Goal: Use online tool/utility: Use online tool/utility

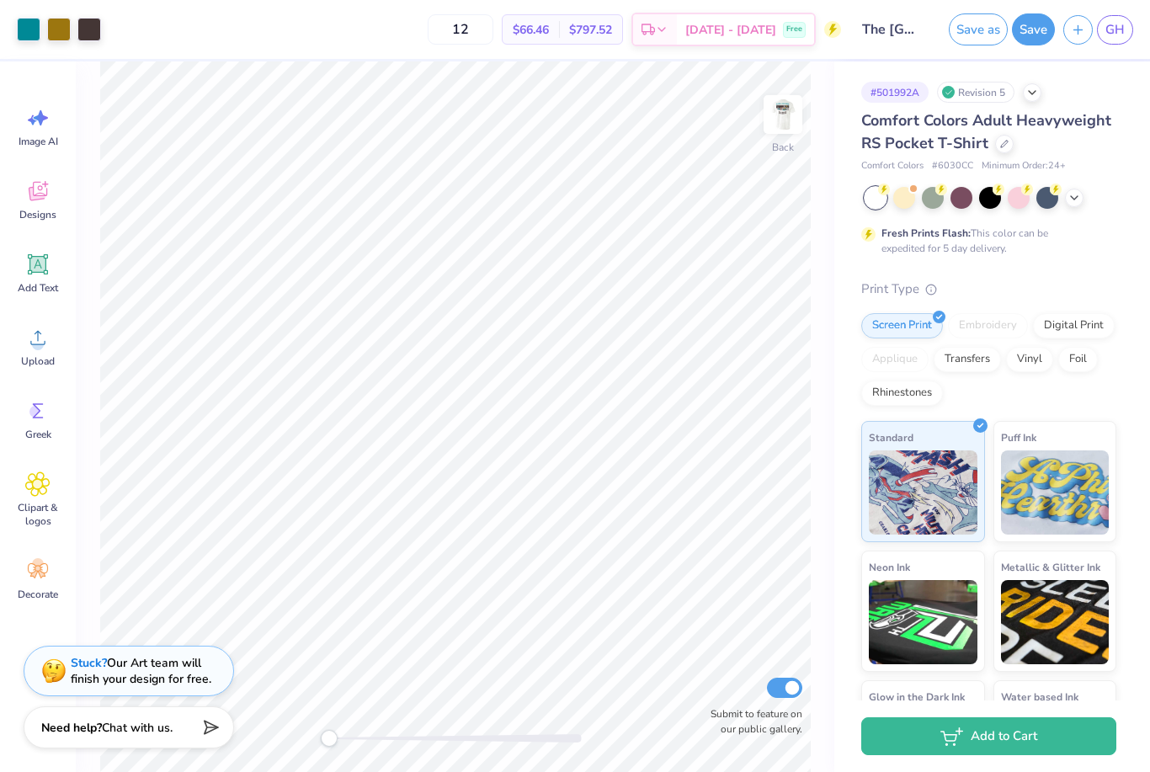
click at [1083, 199] on div at bounding box center [990, 198] width 252 height 22
click at [790, 130] on img at bounding box center [782, 114] width 67 height 67
click at [1071, 200] on icon at bounding box center [1073, 195] width 13 height 13
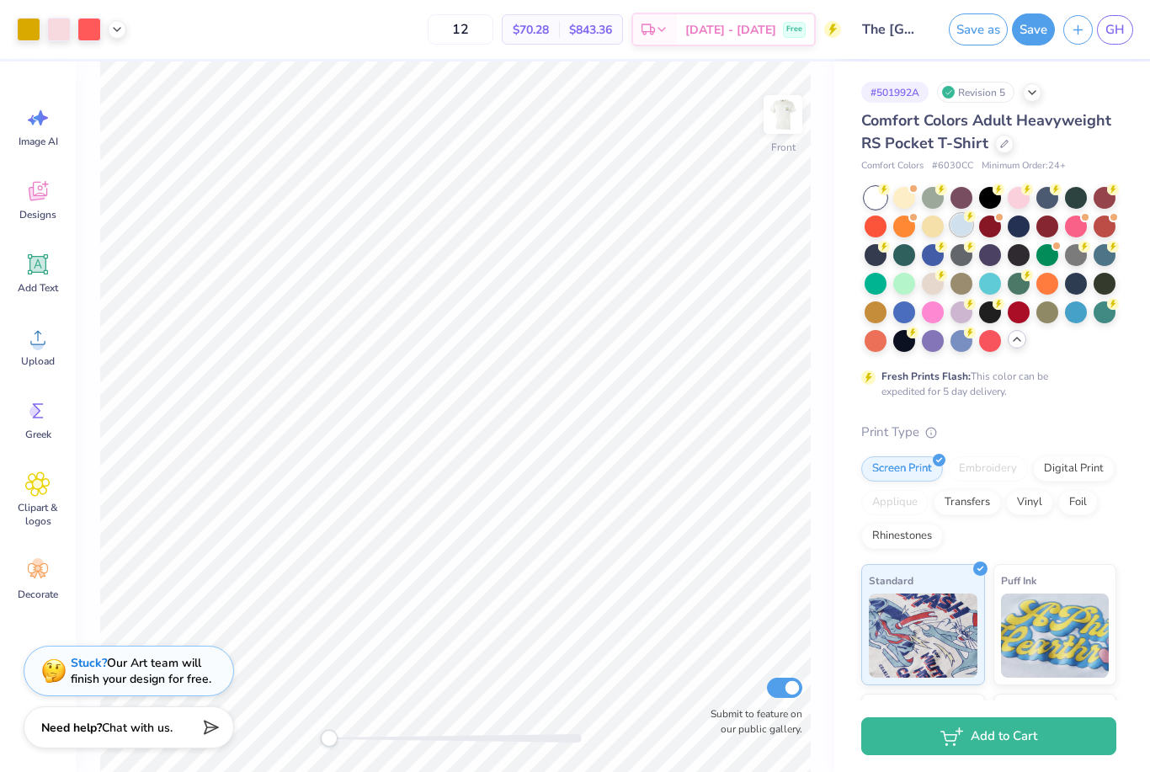
click at [962, 230] on div at bounding box center [961, 225] width 22 height 22
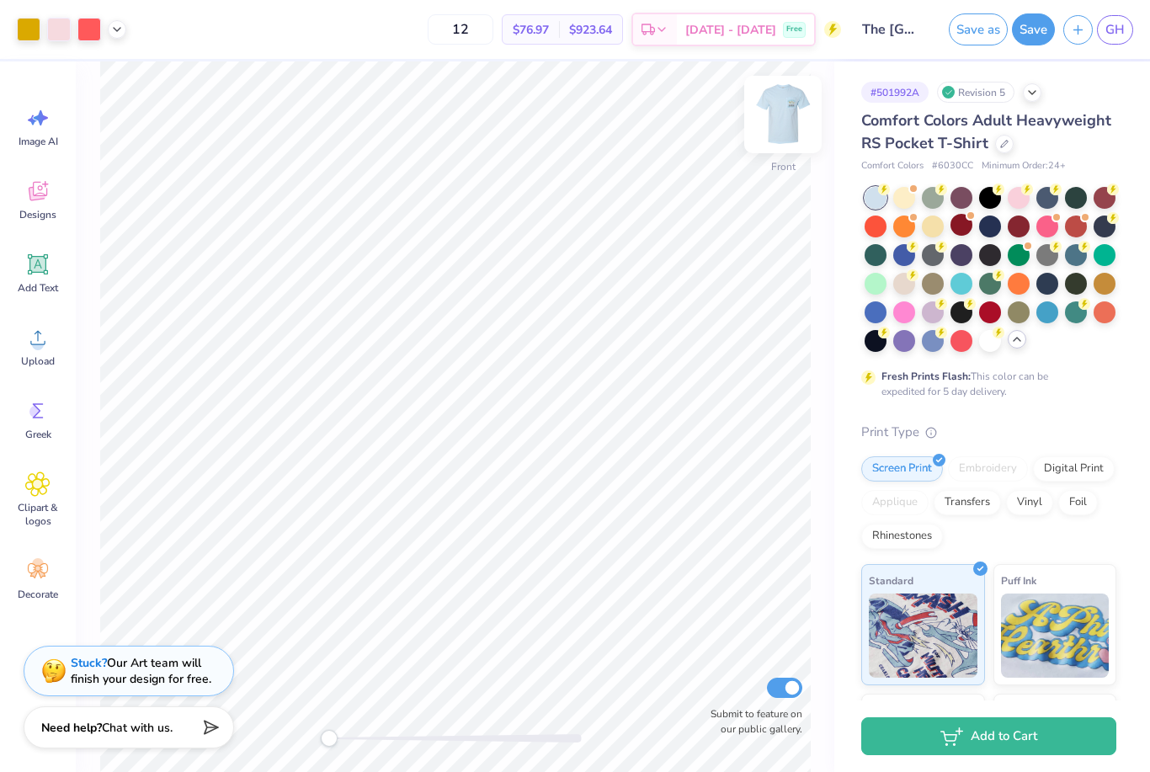
click at [786, 118] on img at bounding box center [782, 114] width 67 height 67
click at [795, 109] on img at bounding box center [782, 114] width 67 height 67
click at [959, 338] on div at bounding box center [961, 339] width 22 height 22
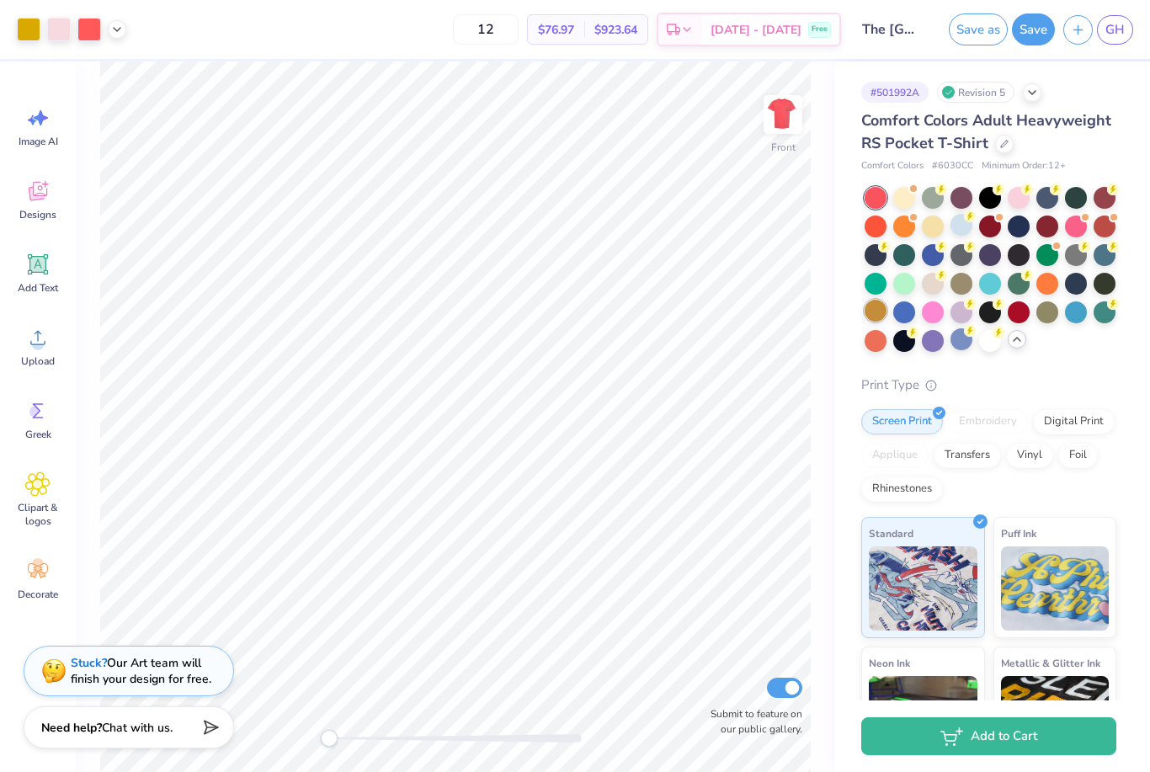
click at [884, 312] on div at bounding box center [875, 311] width 22 height 22
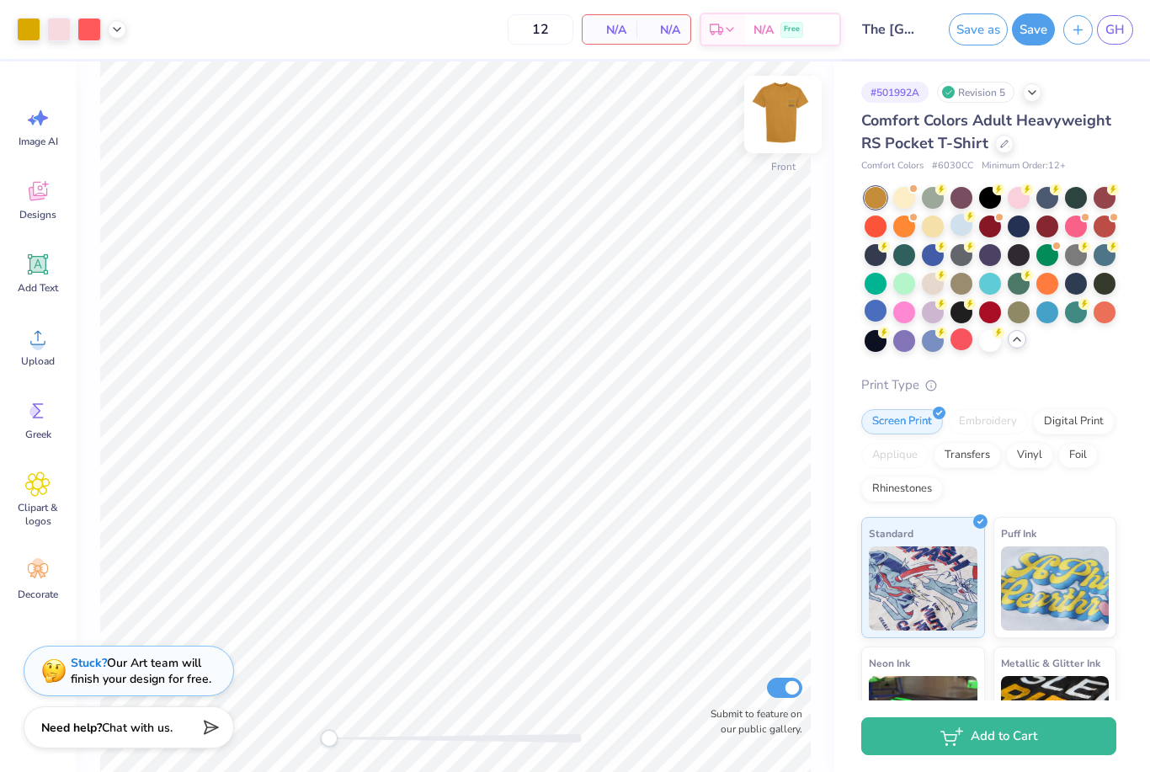
click at [771, 119] on img at bounding box center [782, 114] width 67 height 67
click at [967, 277] on div at bounding box center [961, 282] width 22 height 22
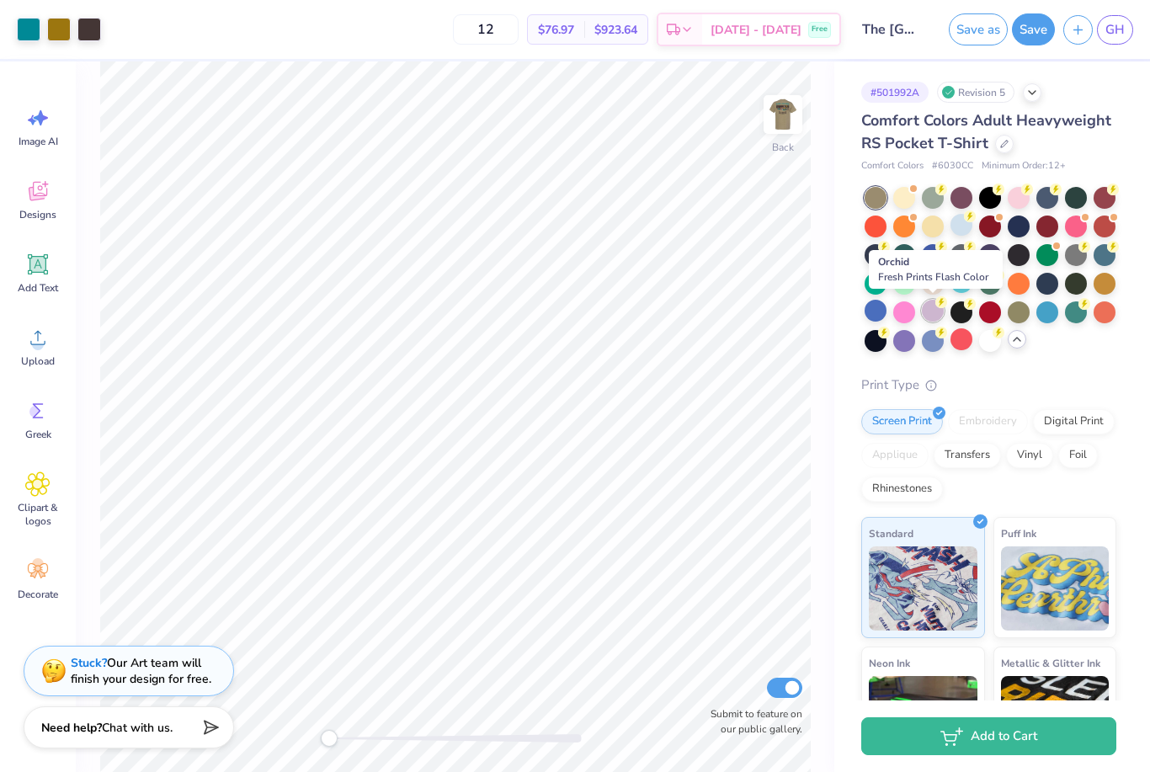
click at [932, 322] on div at bounding box center [933, 311] width 22 height 22
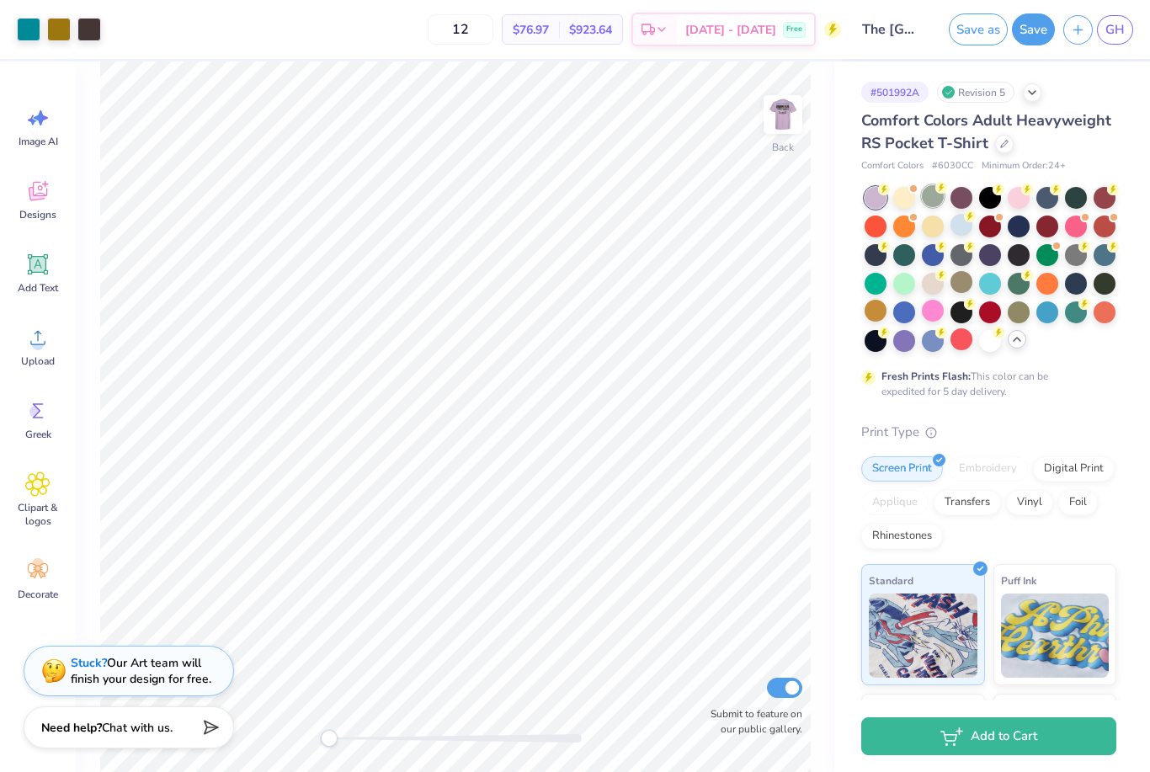
click at [937, 209] on div at bounding box center [990, 269] width 252 height 165
click at [933, 199] on div at bounding box center [933, 196] width 22 height 22
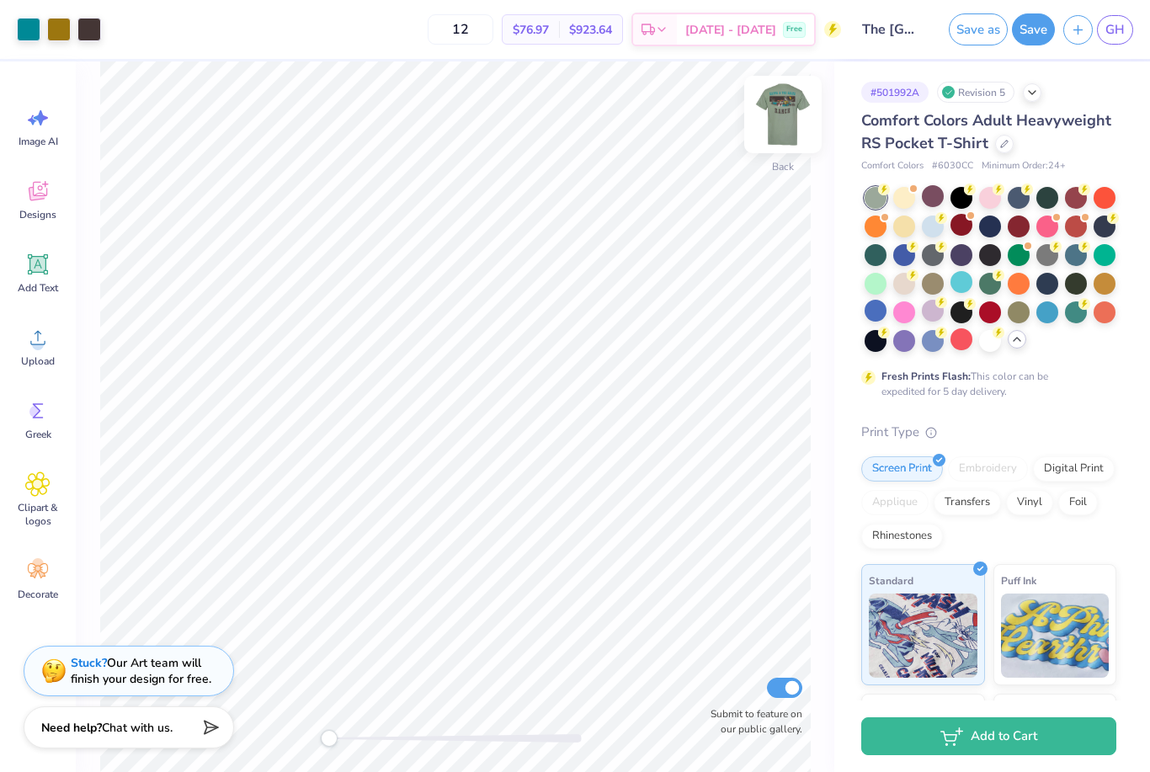
click at [775, 124] on img at bounding box center [782, 114] width 67 height 67
click at [996, 348] on div at bounding box center [990, 339] width 22 height 22
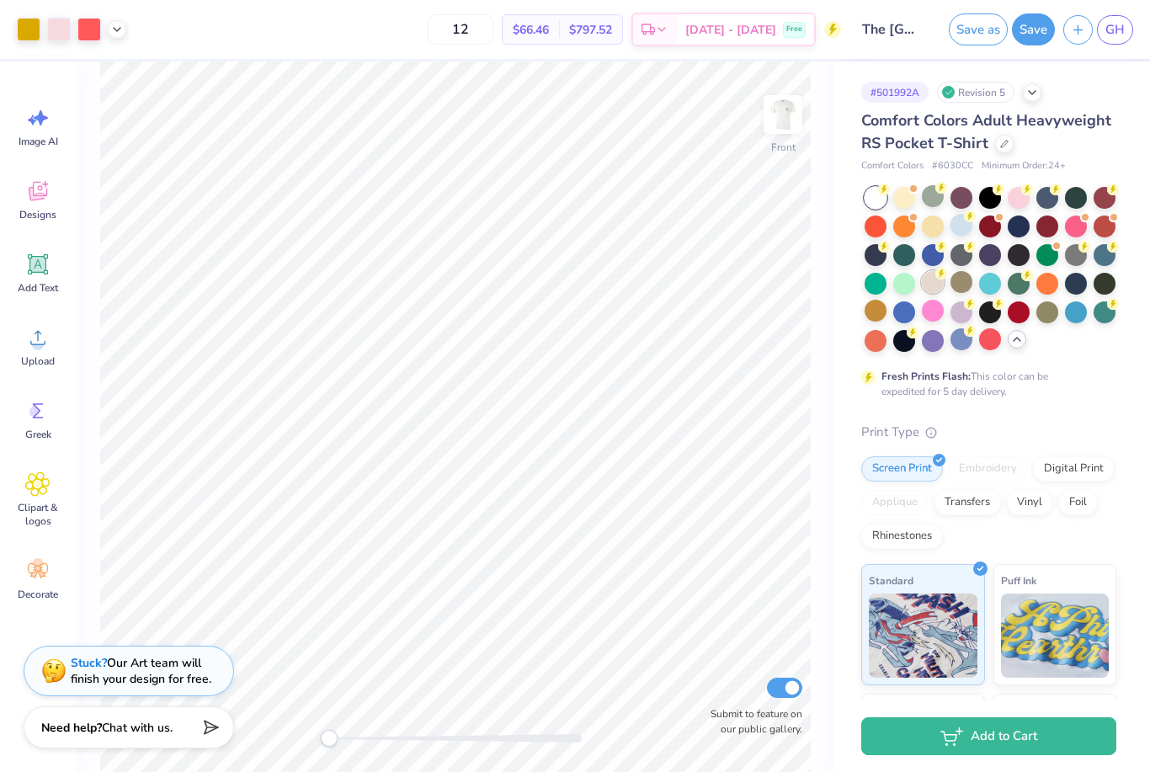
click at [937, 284] on div at bounding box center [933, 282] width 22 height 22
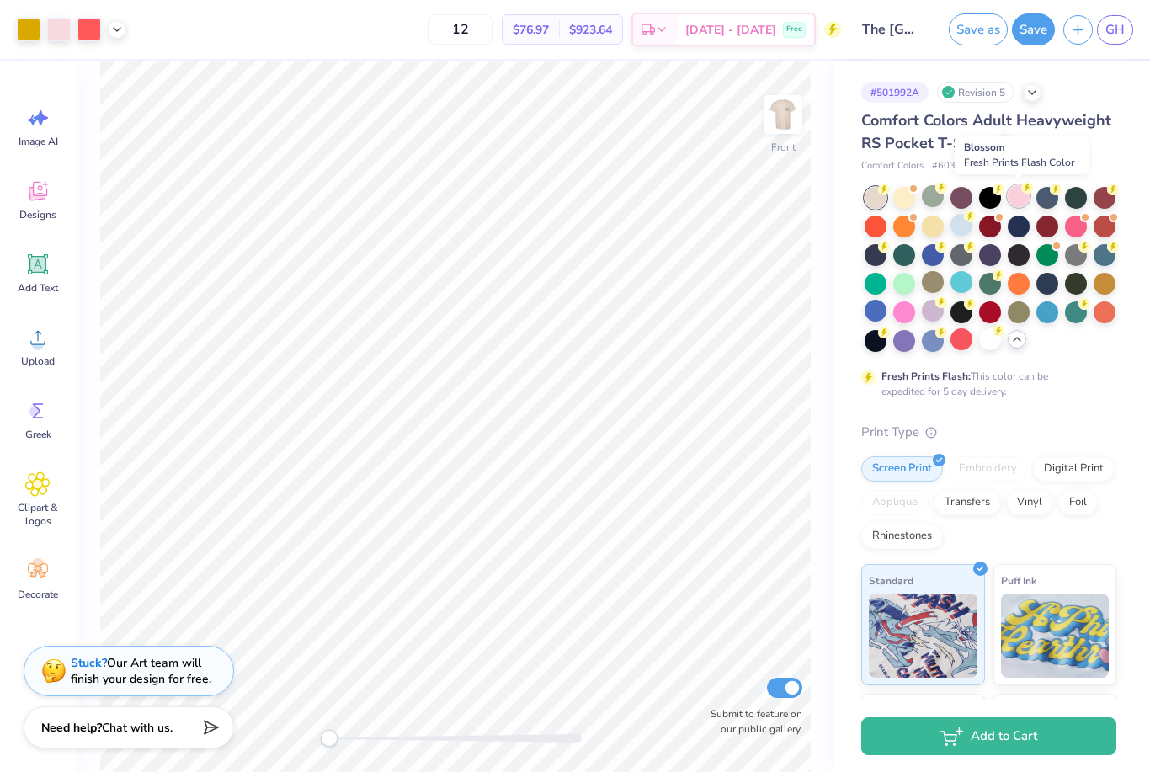
click at [1020, 195] on div at bounding box center [1018, 196] width 22 height 22
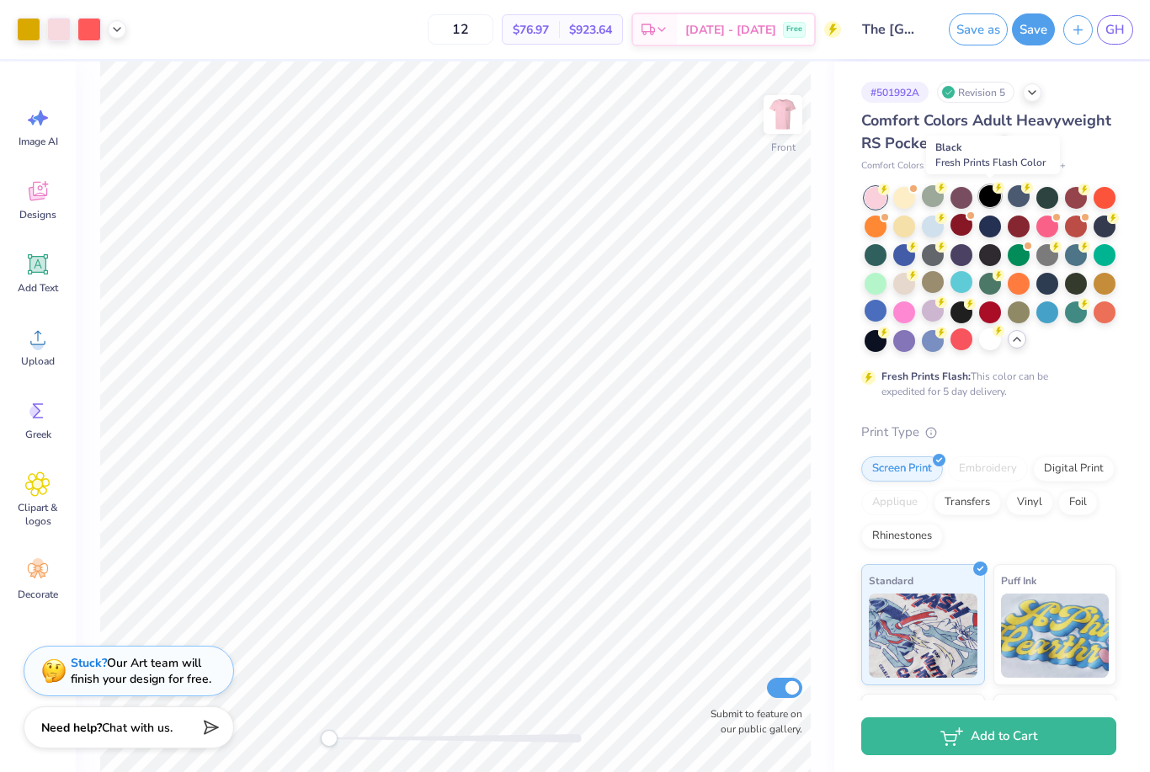
click at [991, 198] on div at bounding box center [990, 196] width 22 height 22
click at [1076, 207] on div at bounding box center [1076, 196] width 22 height 22
click at [779, 117] on img at bounding box center [782, 114] width 67 height 67
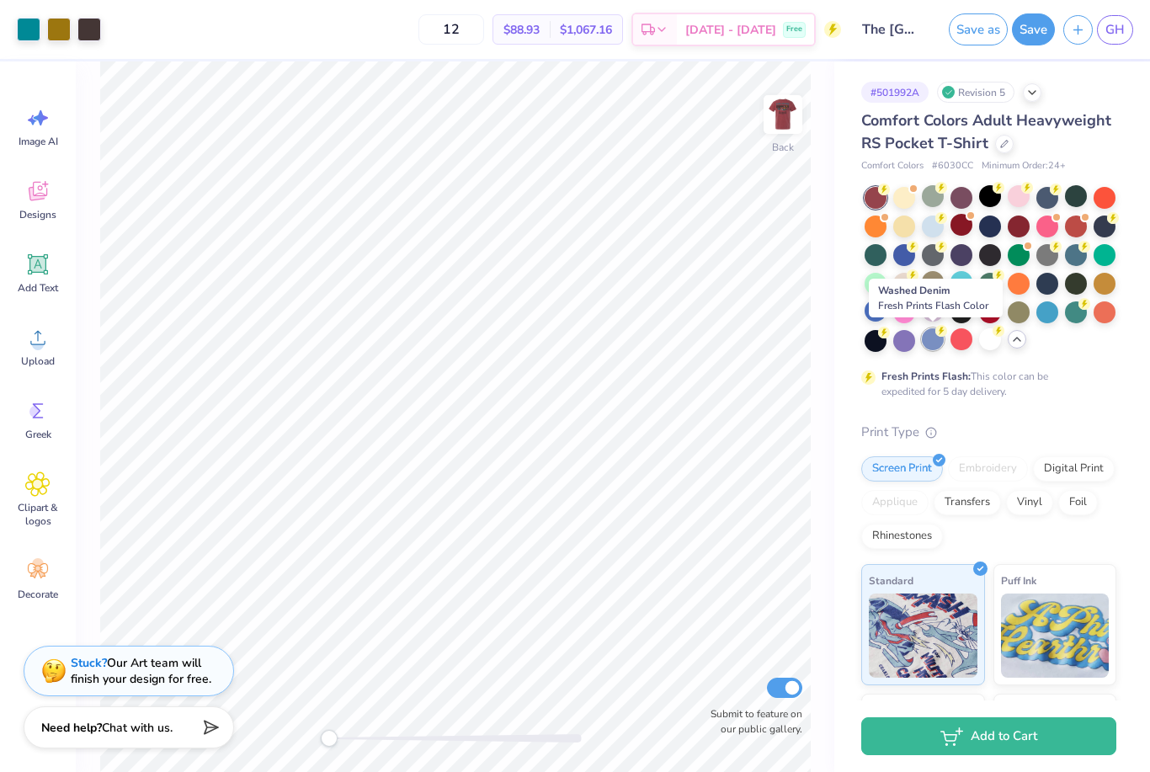
click at [930, 346] on div at bounding box center [933, 339] width 22 height 22
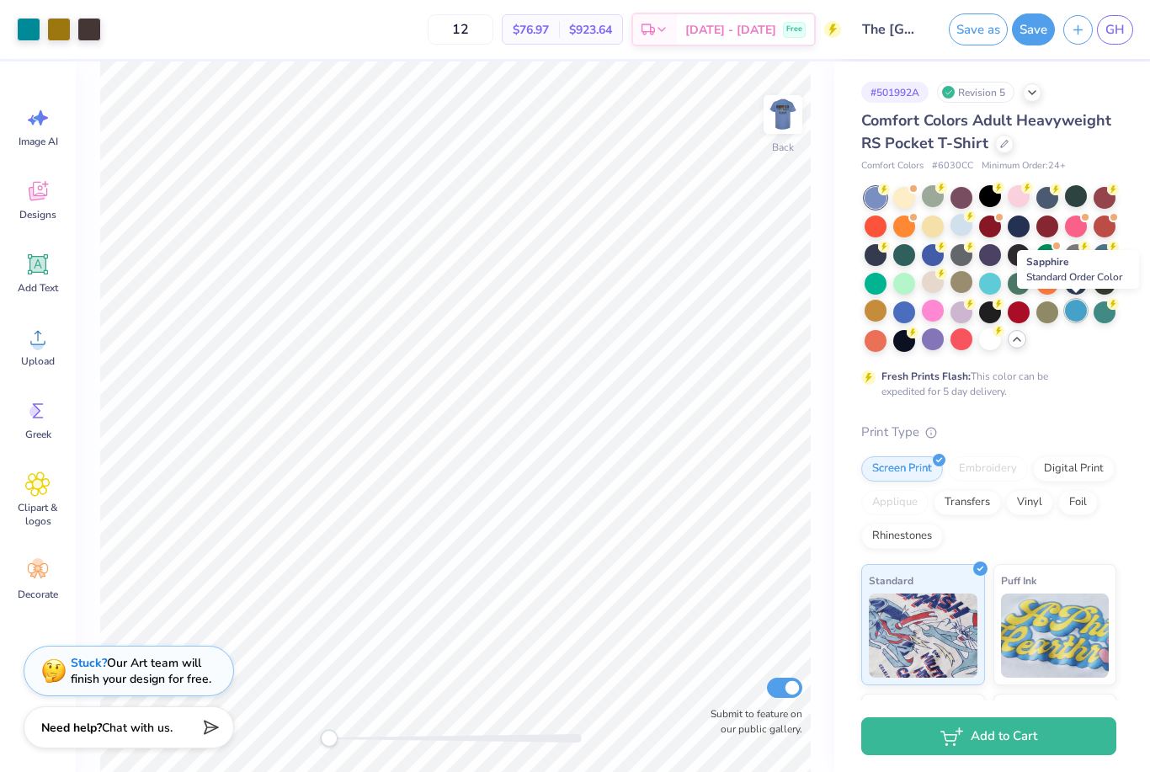
click at [1079, 309] on div at bounding box center [1076, 311] width 22 height 22
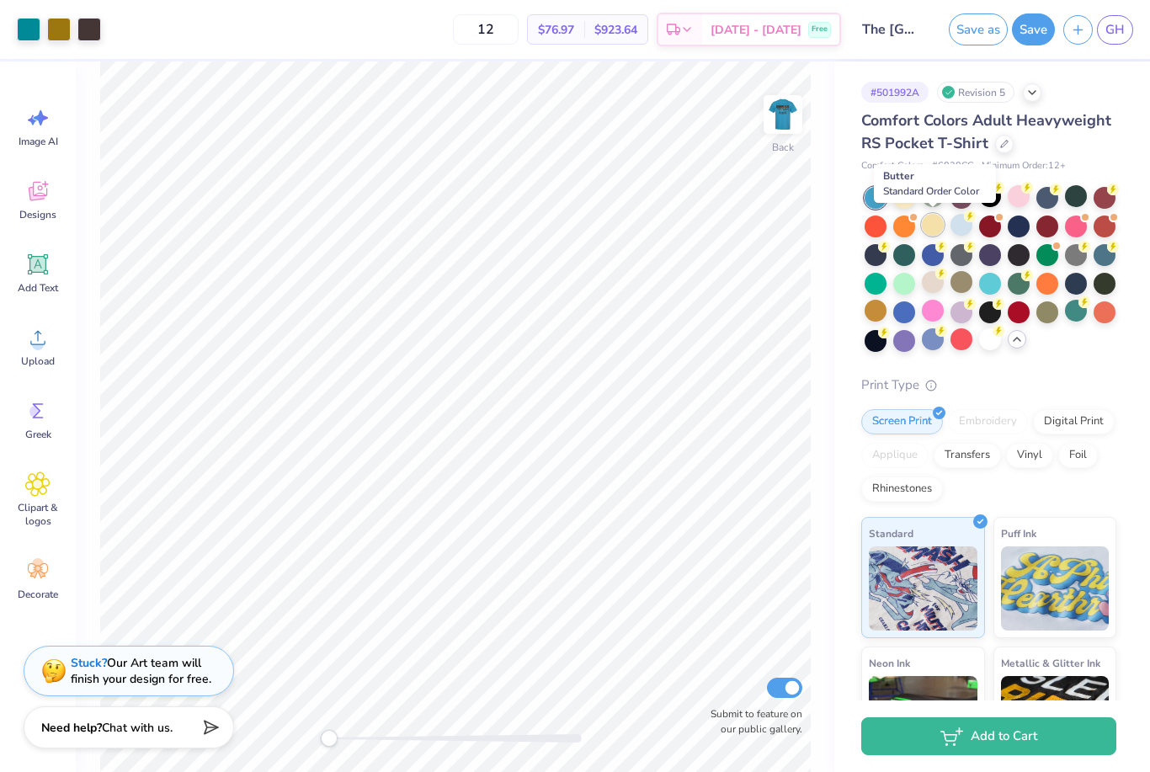
click at [933, 230] on div at bounding box center [933, 225] width 22 height 22
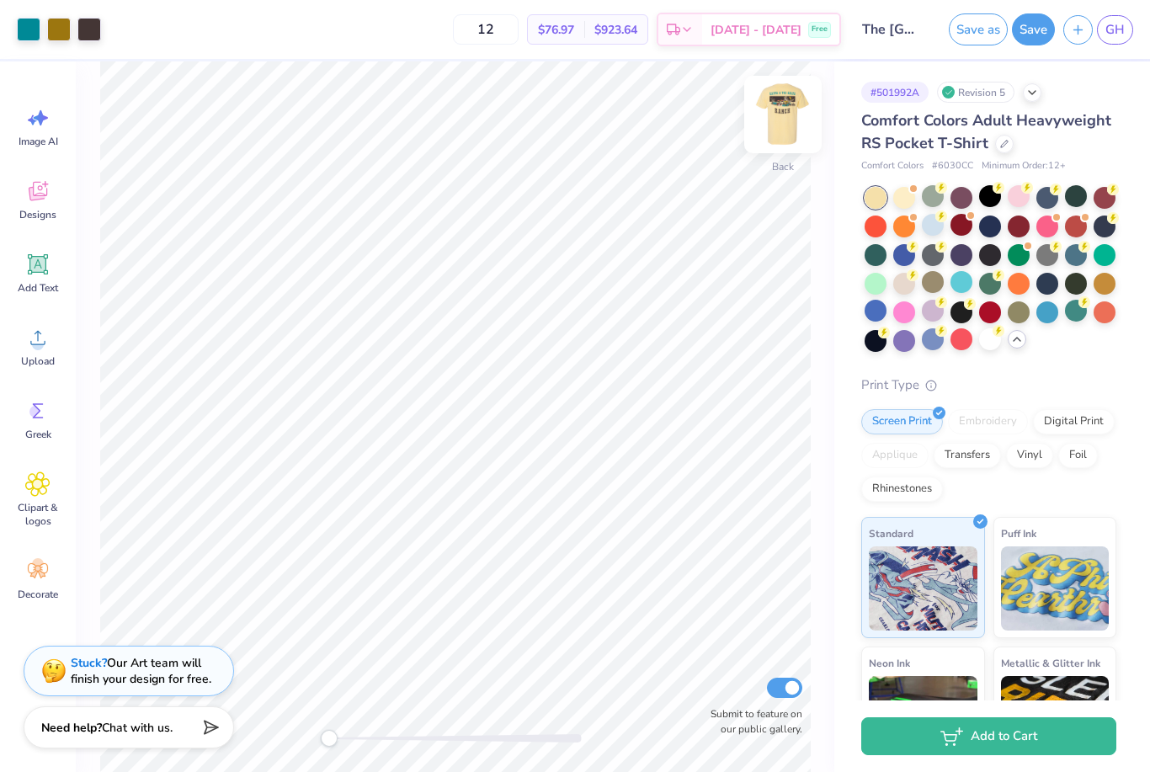
click at [781, 126] on img at bounding box center [782, 114] width 67 height 67
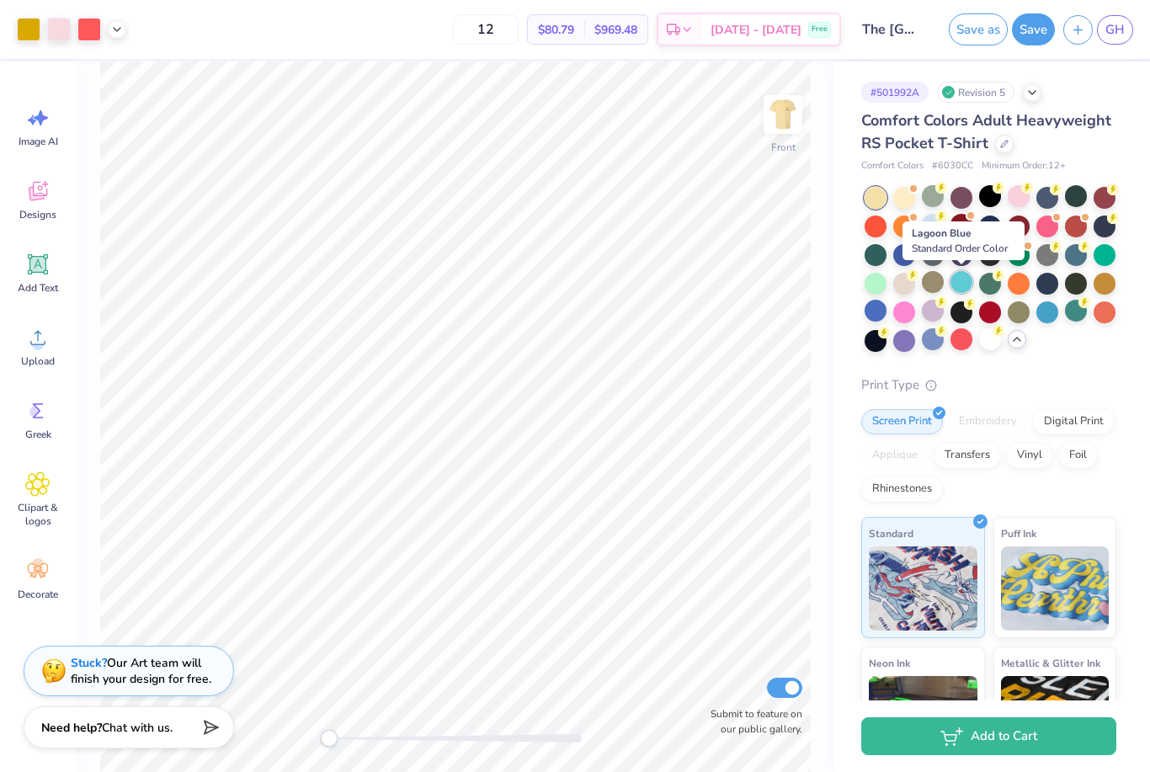
click at [959, 290] on div at bounding box center [961, 282] width 22 height 22
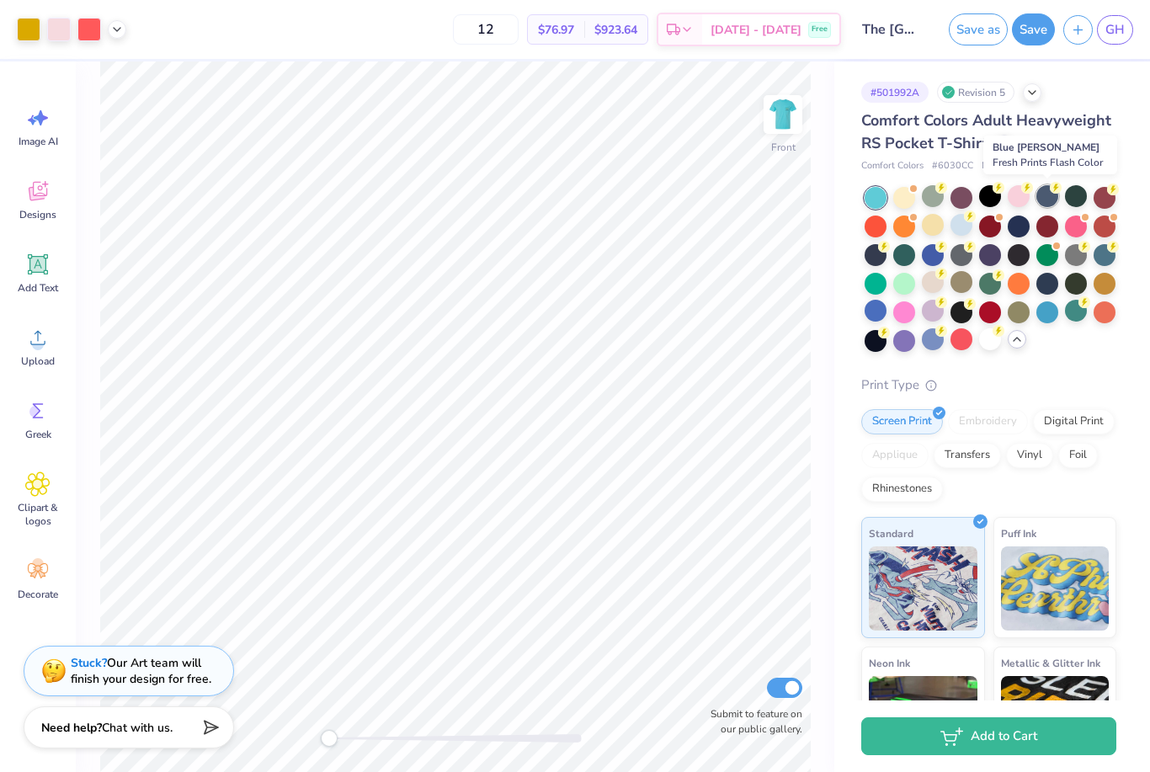
click at [1039, 199] on div at bounding box center [1047, 196] width 22 height 22
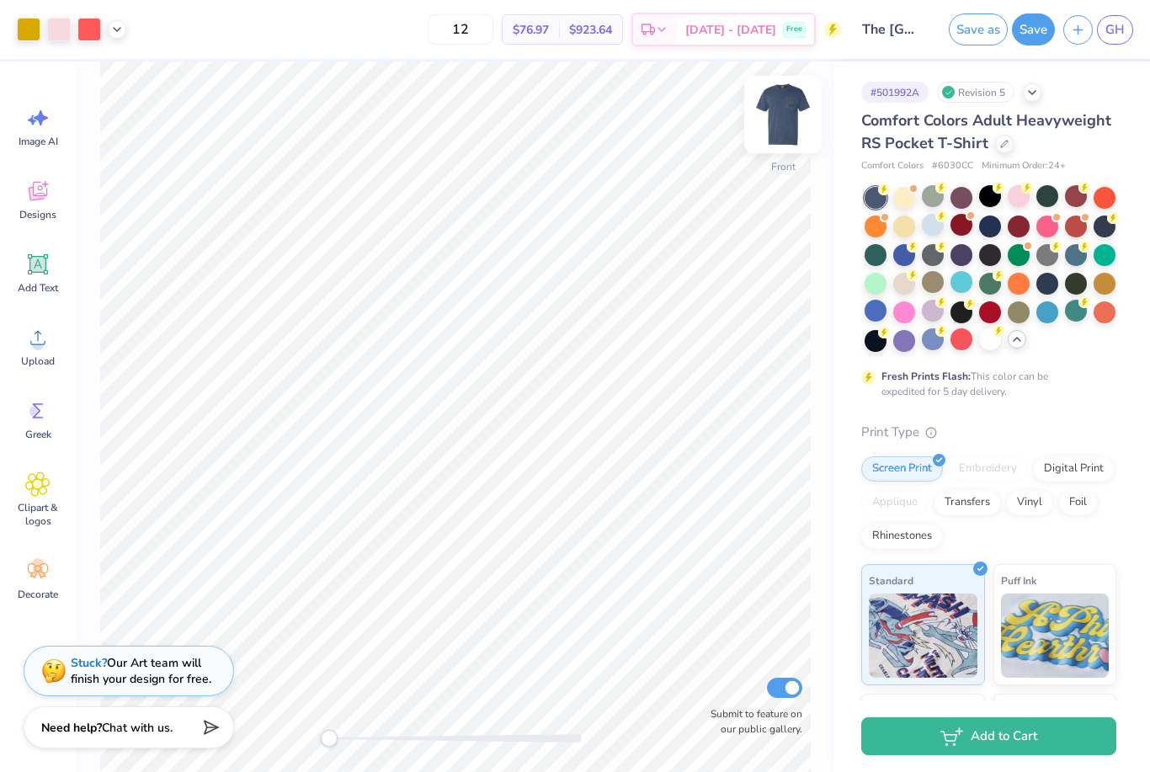
click at [788, 98] on img at bounding box center [782, 114] width 67 height 67
click at [1103, 197] on div at bounding box center [1104, 196] width 22 height 22
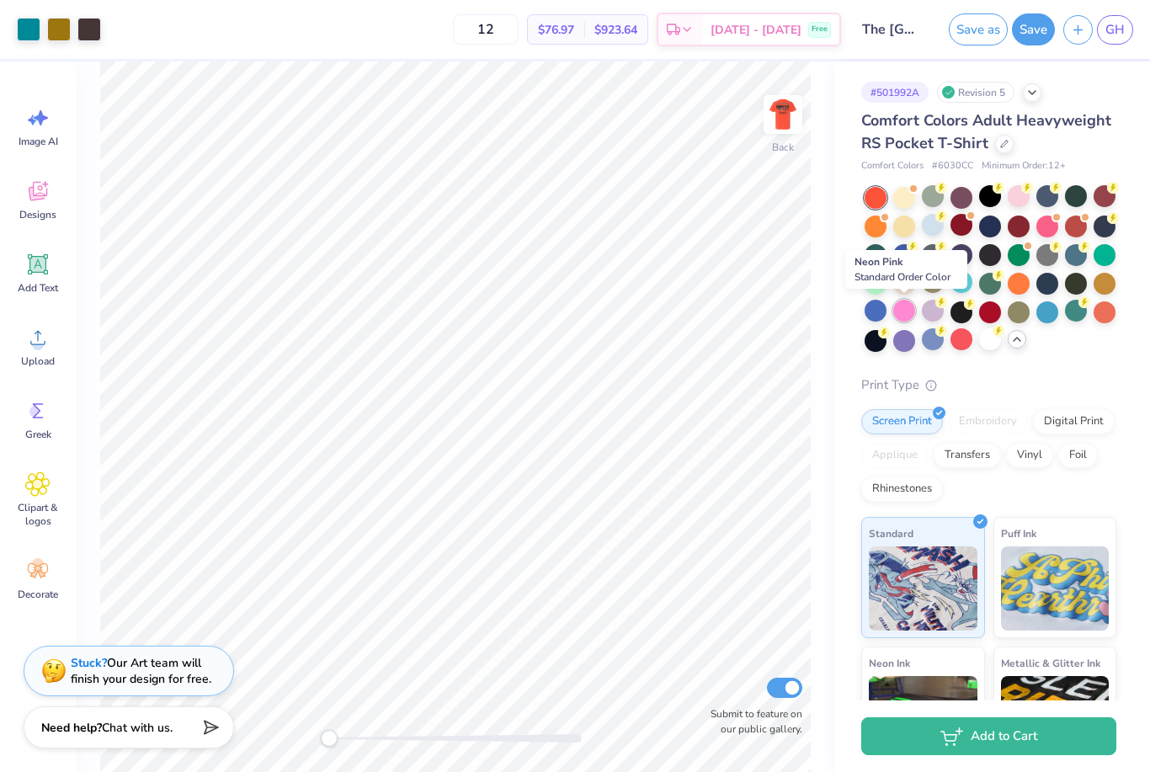
click at [906, 310] on div at bounding box center [904, 311] width 22 height 22
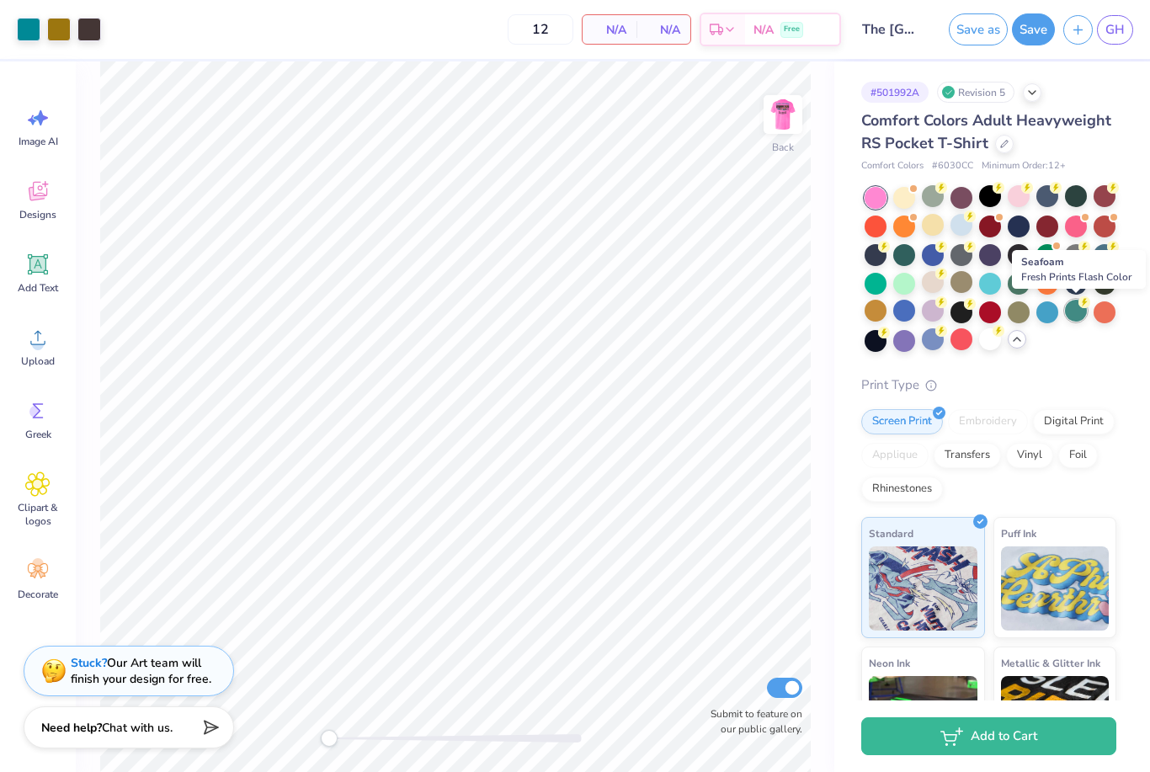
click at [1074, 311] on div at bounding box center [1076, 311] width 22 height 22
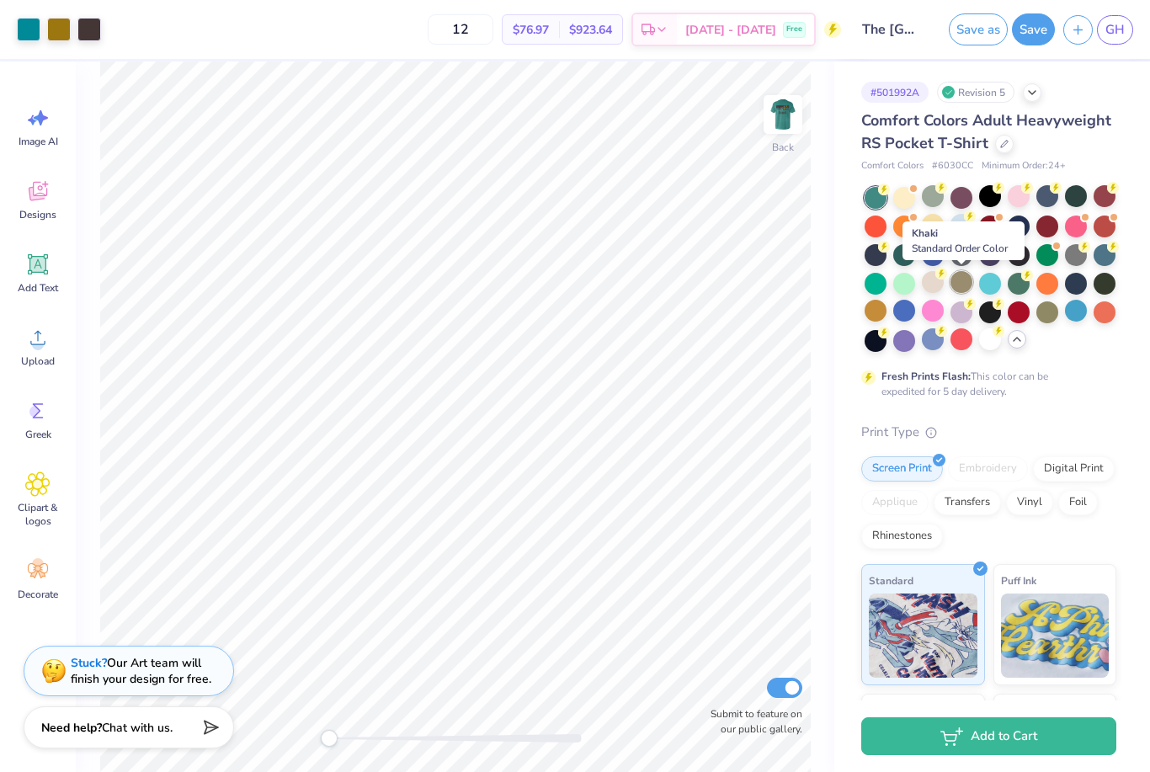
click at [957, 290] on div at bounding box center [961, 282] width 22 height 22
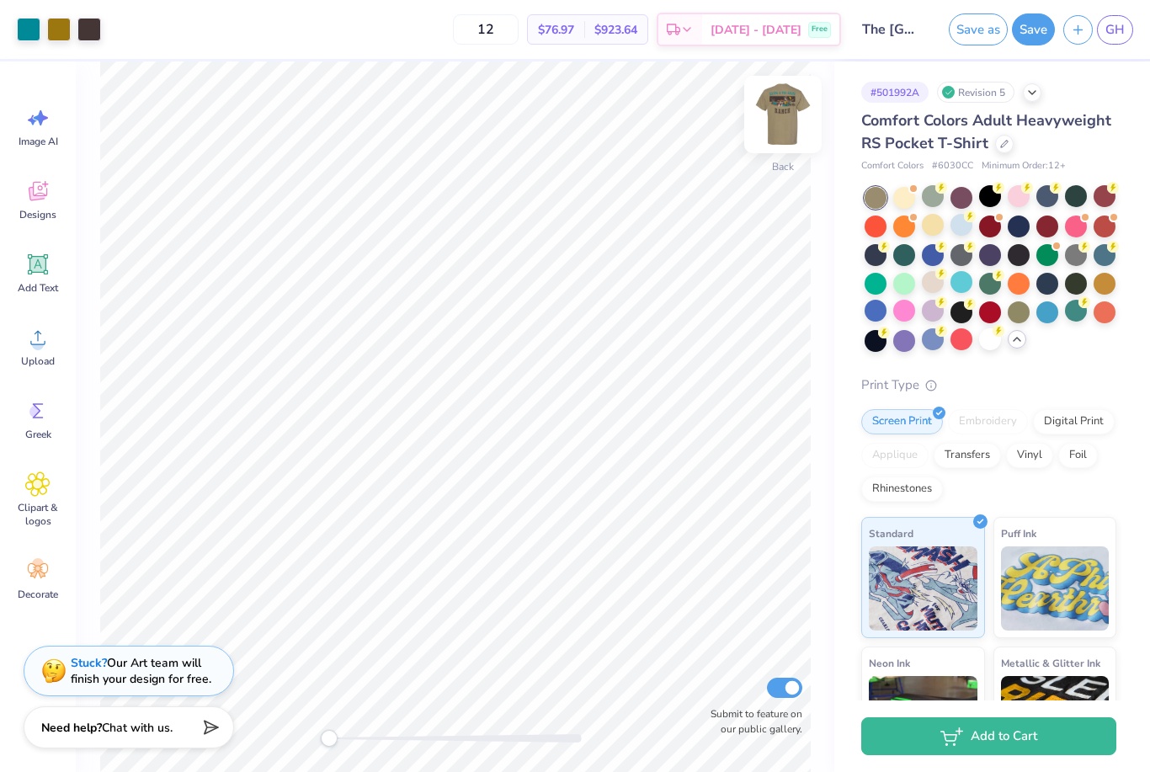
click at [769, 112] on img at bounding box center [782, 114] width 67 height 67
click at [1071, 225] on div at bounding box center [1076, 225] width 22 height 22
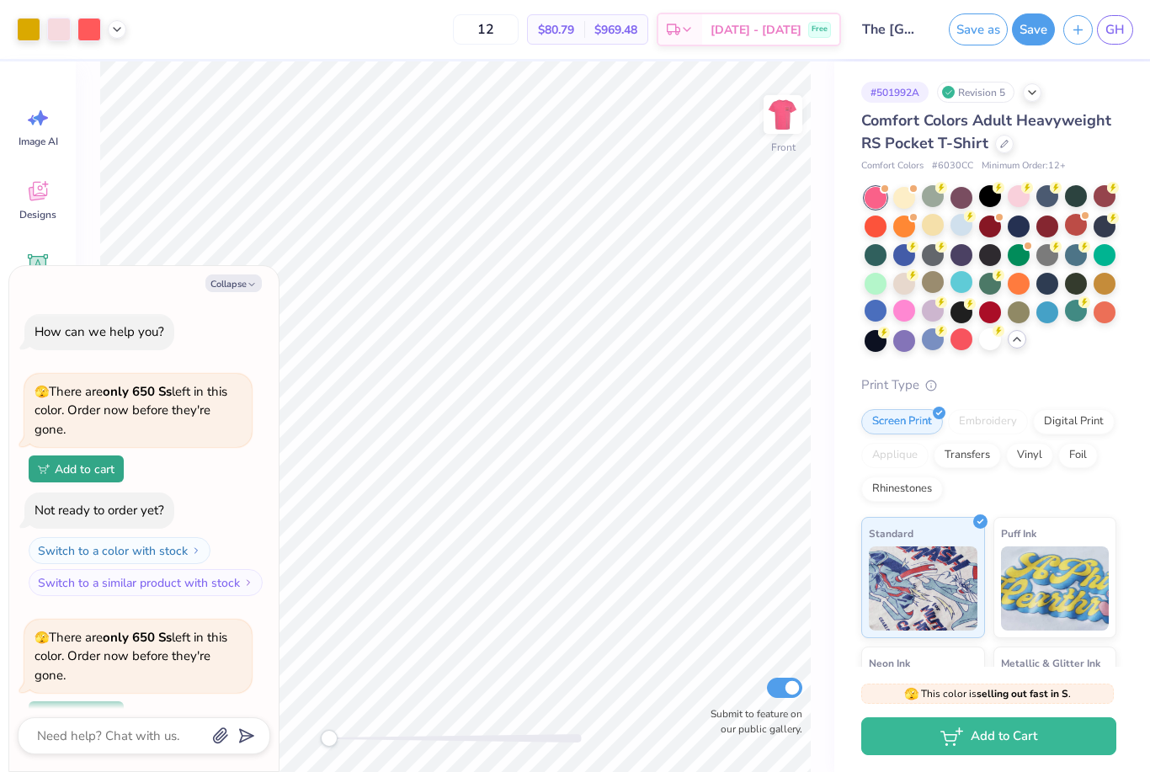
scroll to position [142, 0]
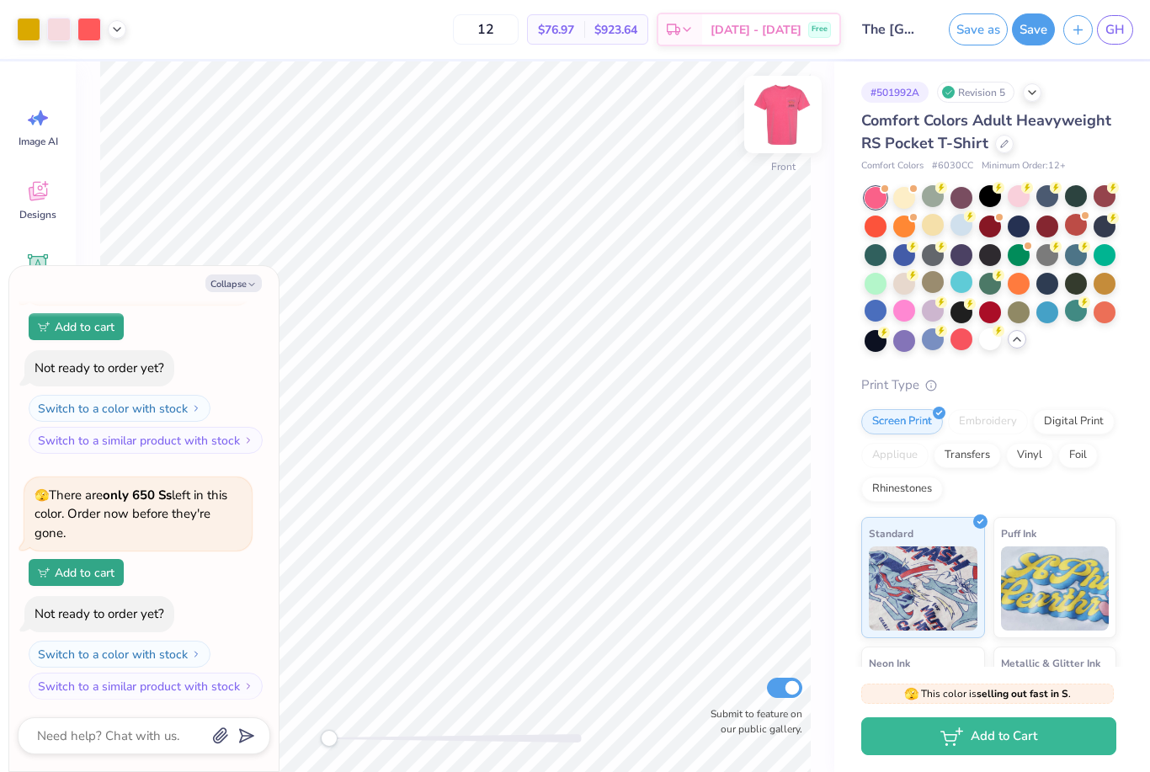
click at [786, 131] on img at bounding box center [782, 114] width 67 height 67
click at [224, 274] on button "Collapse" at bounding box center [233, 283] width 56 height 18
type textarea "x"
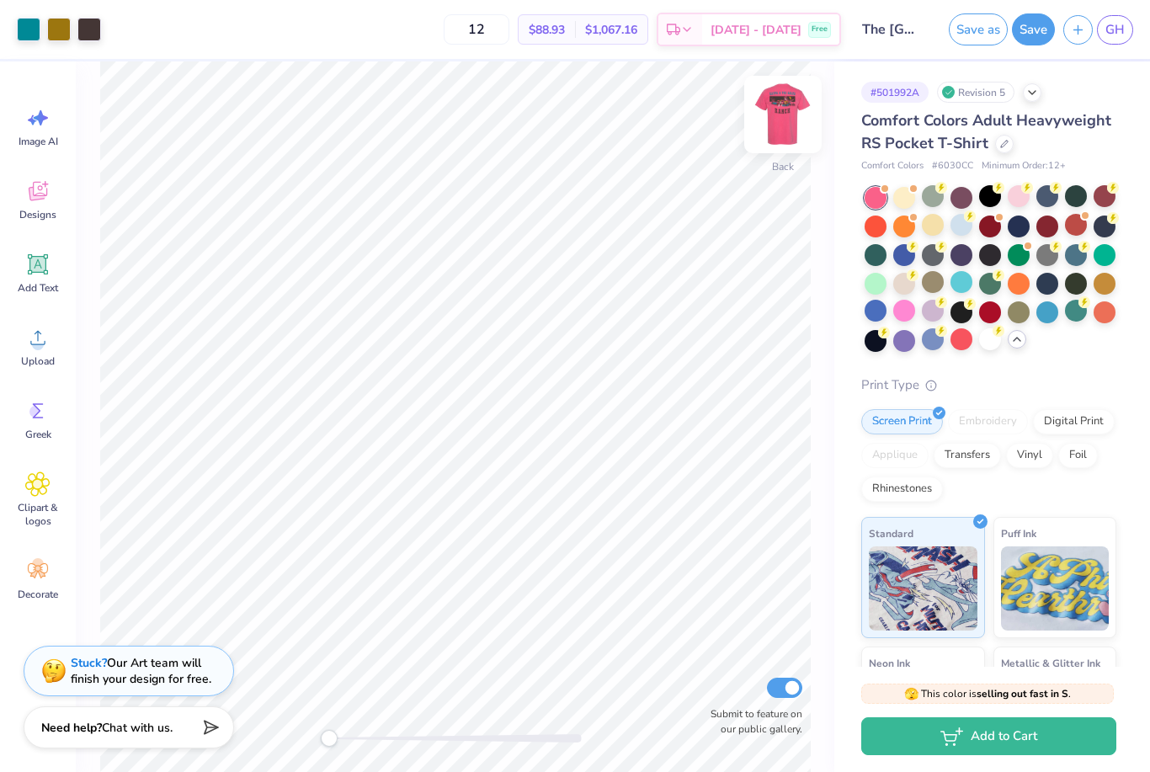
click at [788, 114] on img at bounding box center [782, 114] width 67 height 67
click at [1019, 204] on div at bounding box center [1018, 196] width 22 height 22
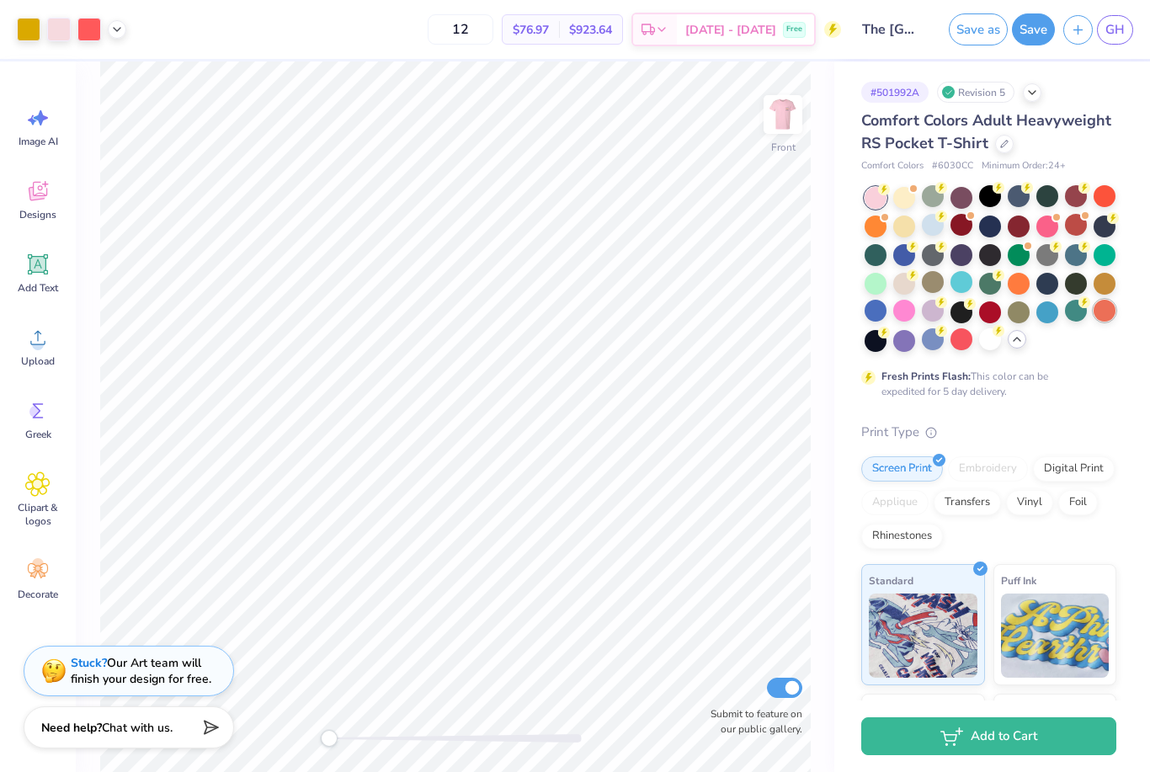
click at [1101, 312] on div at bounding box center [1104, 311] width 22 height 22
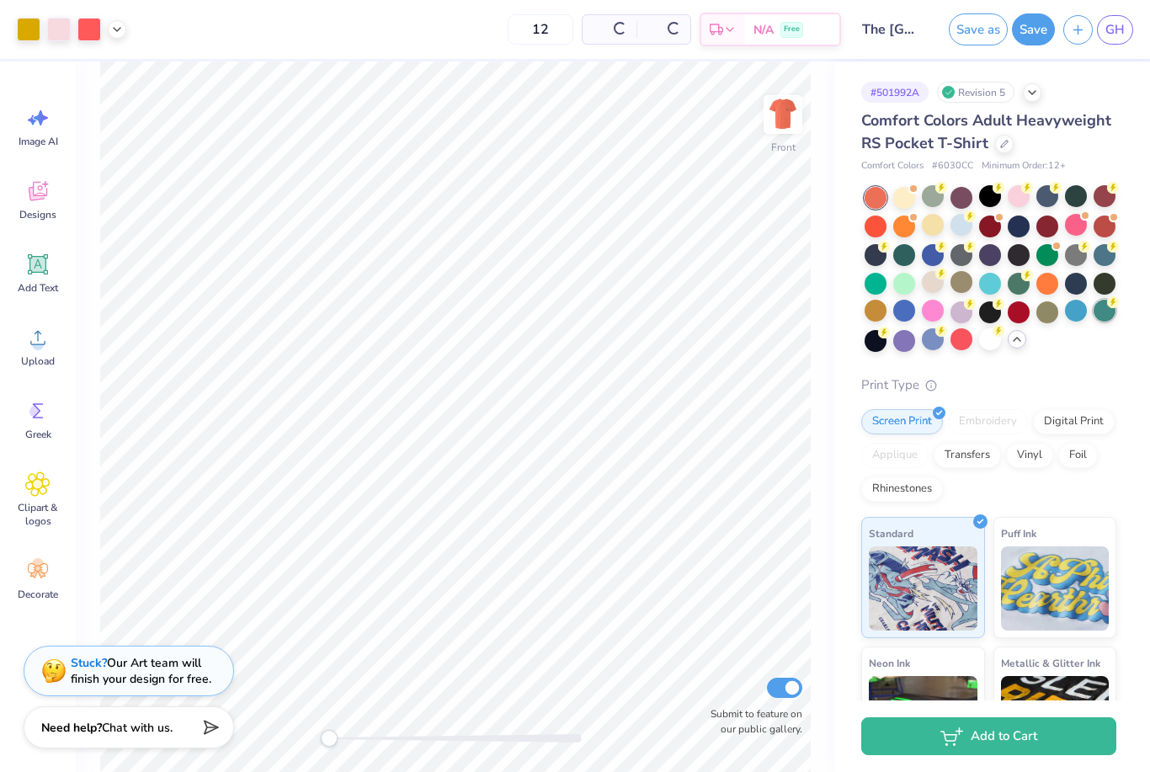
click at [1108, 314] on div at bounding box center [1104, 311] width 22 height 22
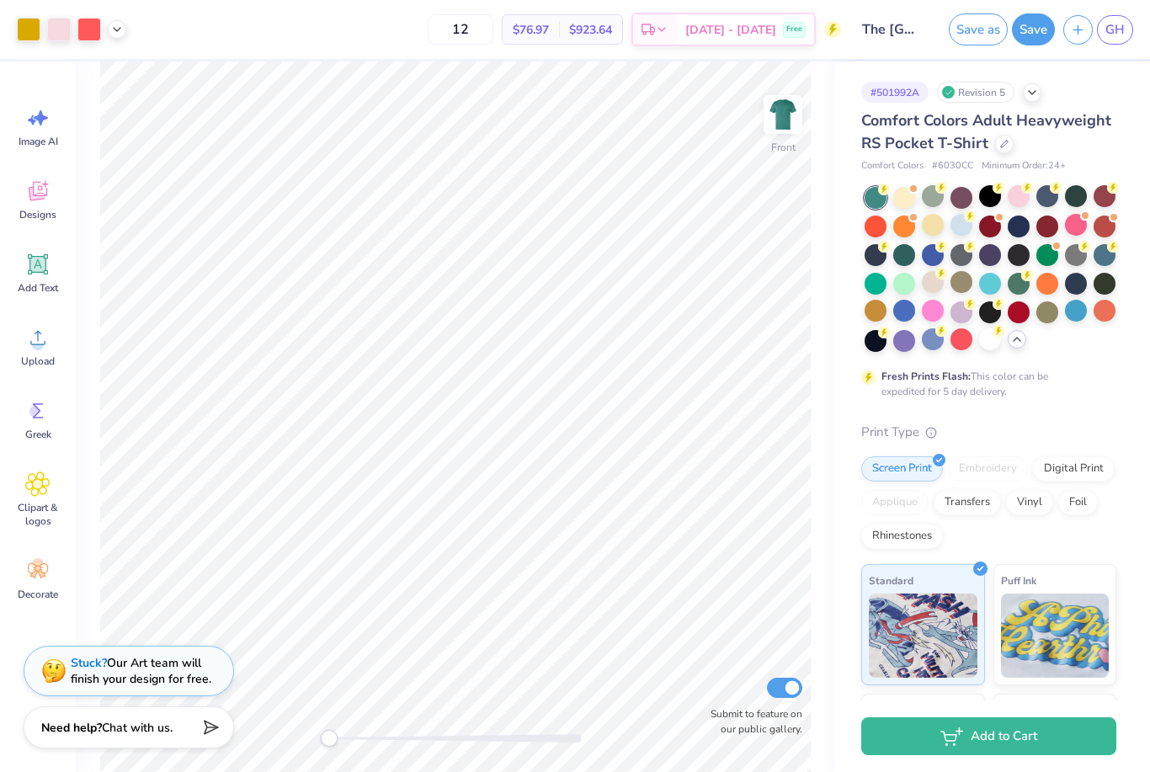
drag, startPoint x: 1103, startPoint y: 315, endPoint x: 919, endPoint y: 257, distance: 193.3
click at [1103, 315] on div at bounding box center [1104, 311] width 22 height 22
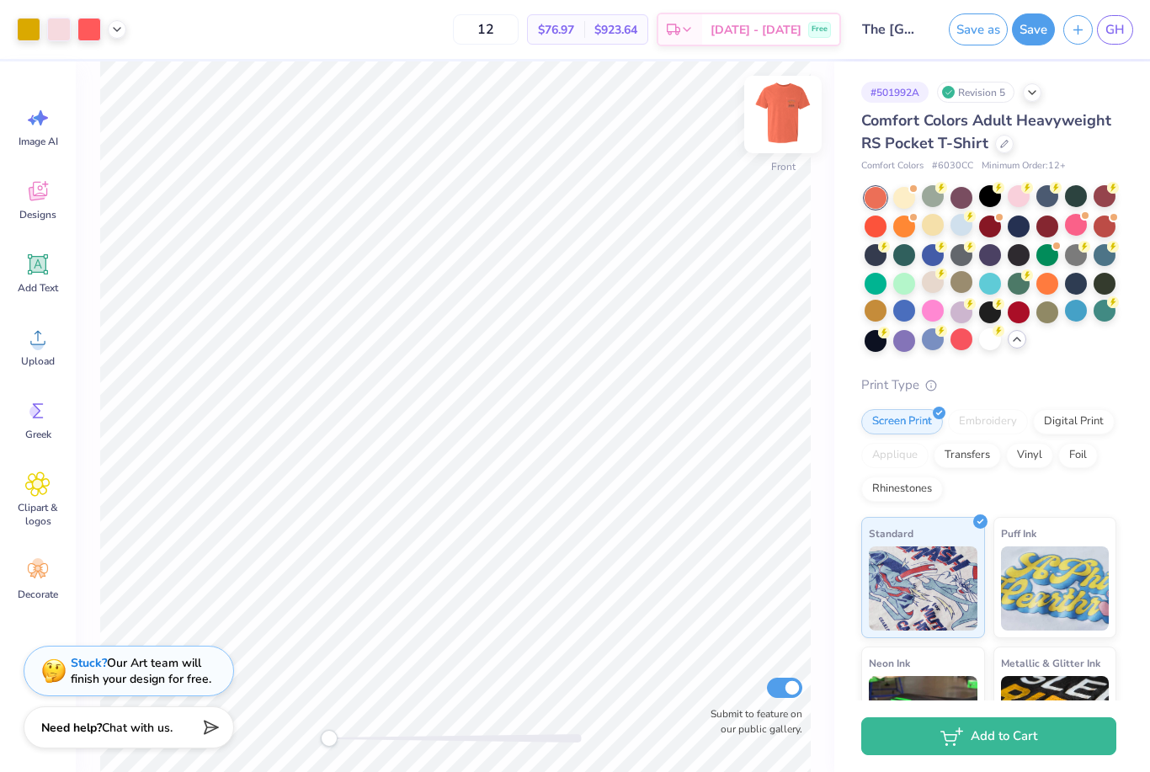
click at [787, 133] on img at bounding box center [782, 114] width 67 height 67
